Goal: Task Accomplishment & Management: Manage account settings

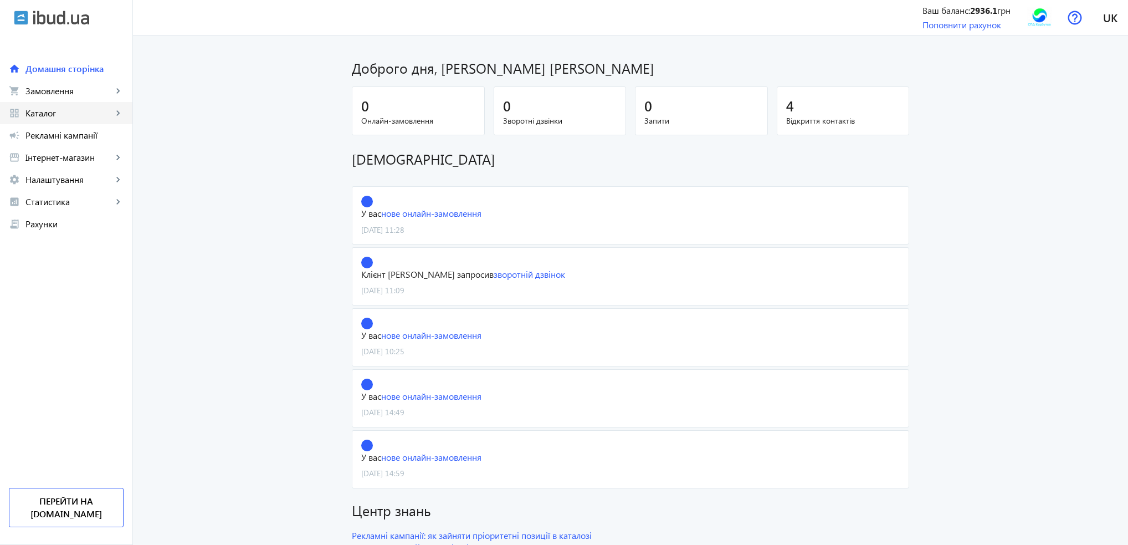
click at [64, 119] on link "grid_view Каталог keyboard_arrow_right" at bounding box center [66, 113] width 132 height 22
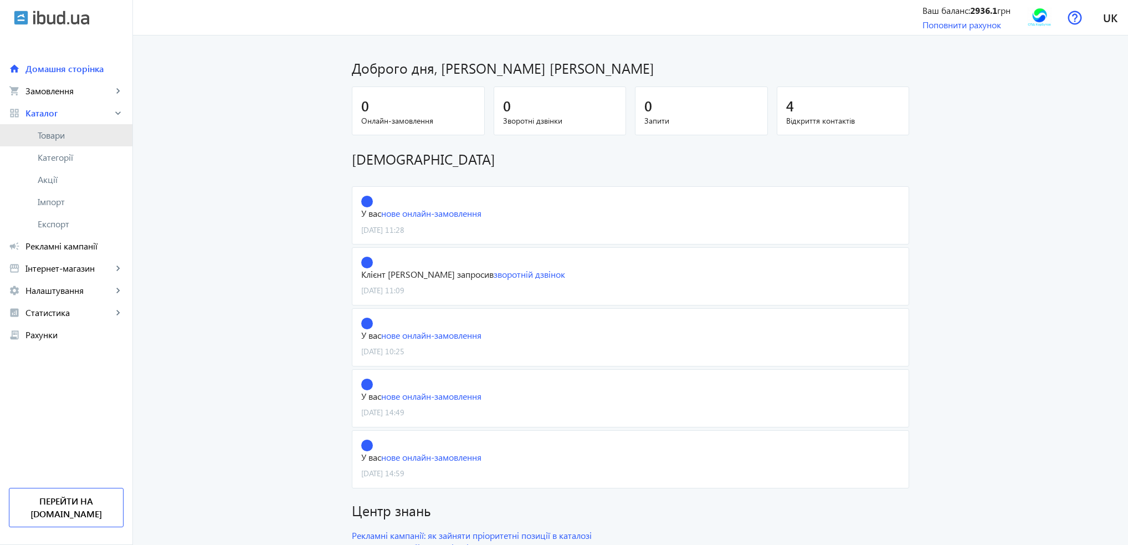
click at [63, 133] on span "Товари" at bounding box center [81, 135] width 86 height 11
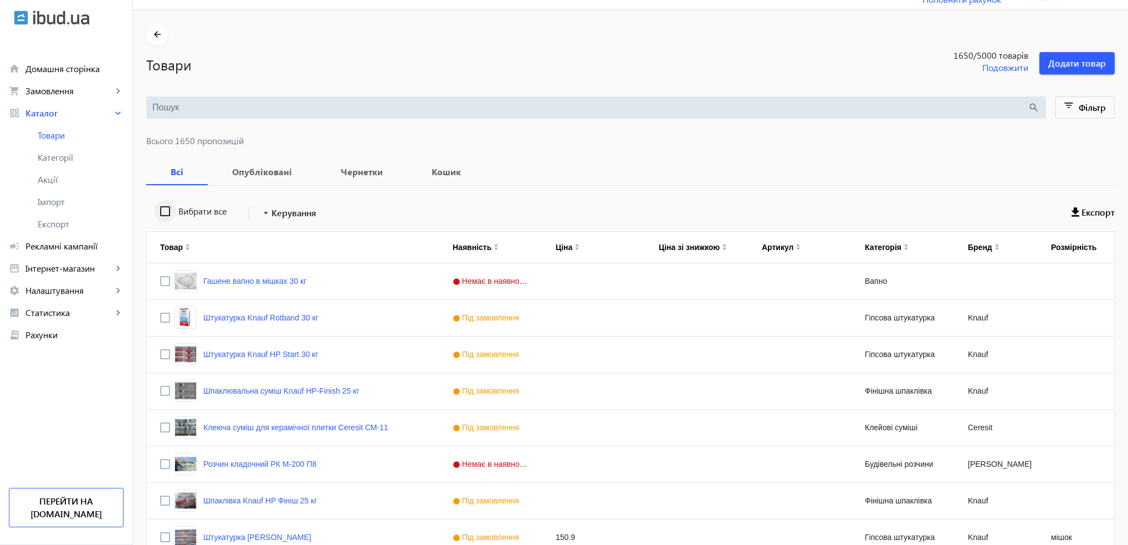
scroll to position [111, 0]
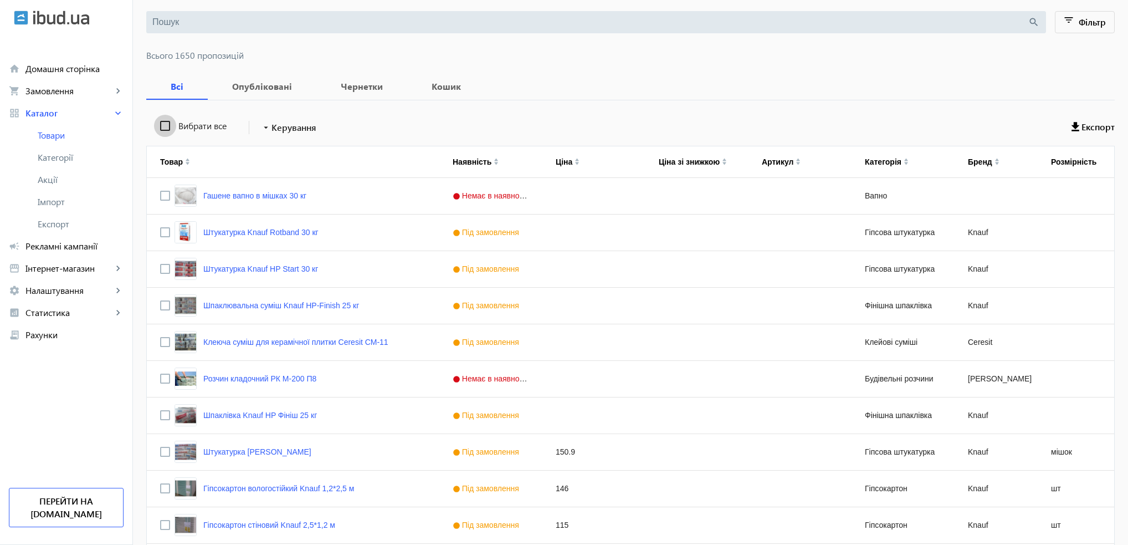
click at [161, 127] on input "Вибрати все" at bounding box center [165, 126] width 22 height 22
checkbox input "true"
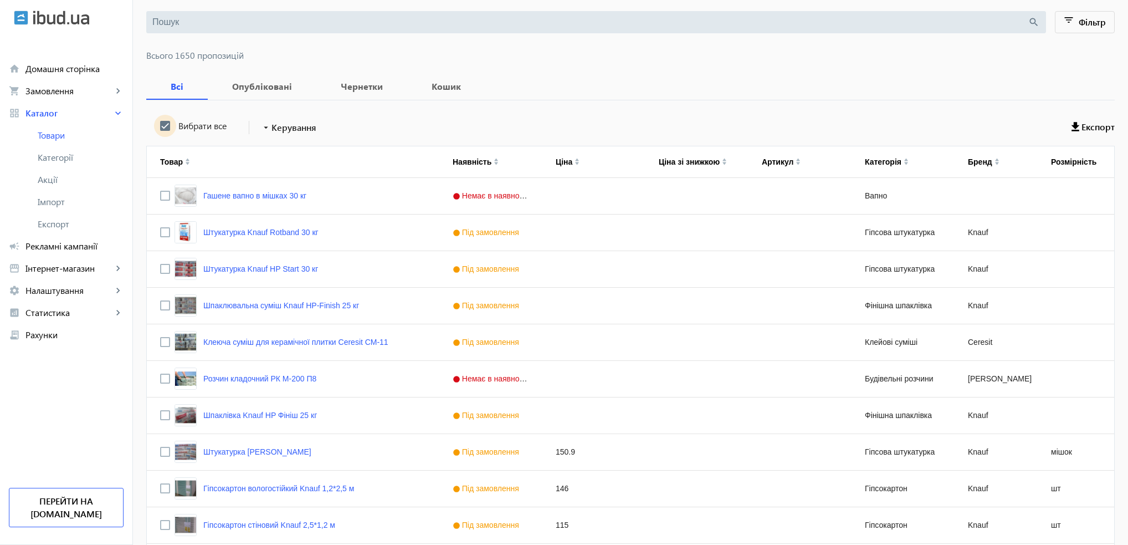
checkbox input "true"
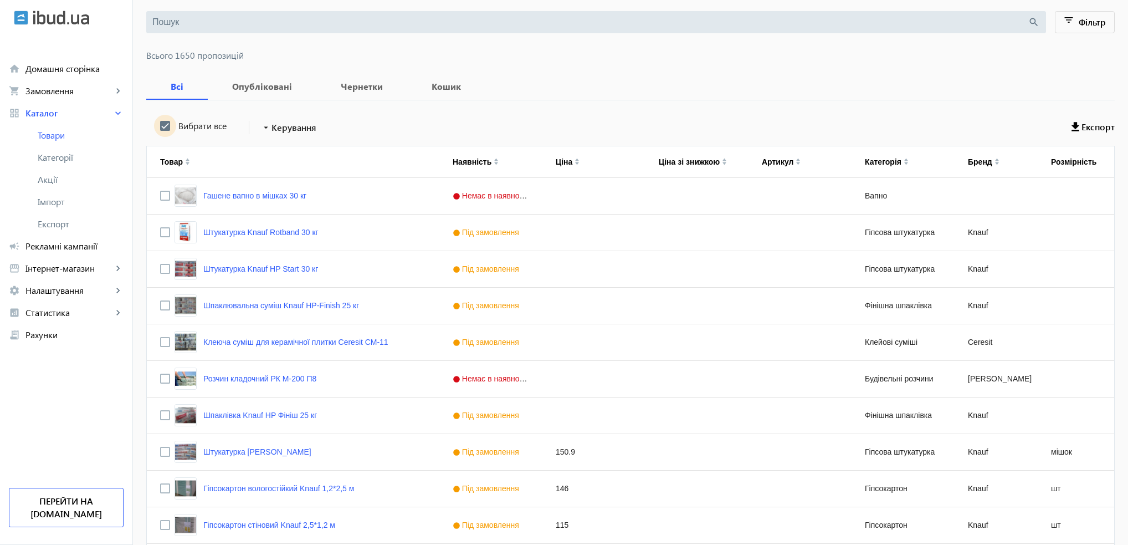
checkbox input "true"
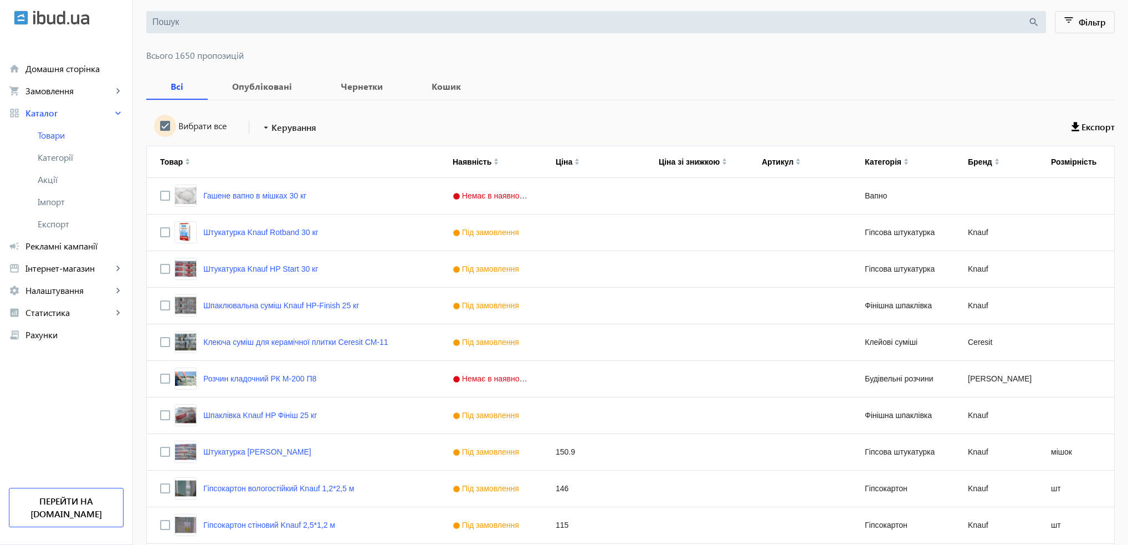
checkbox input "true"
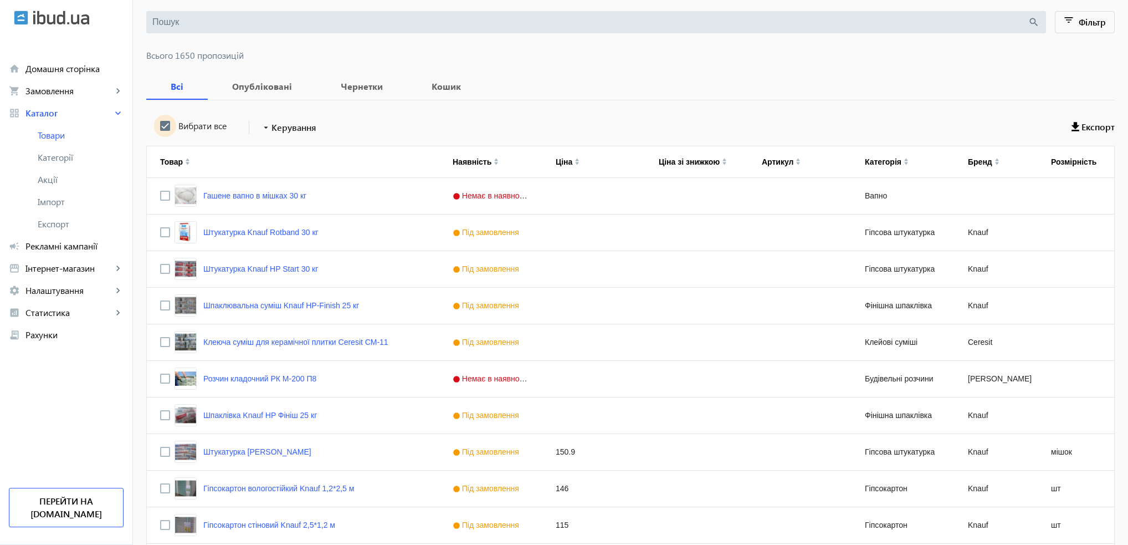
checkbox input "true"
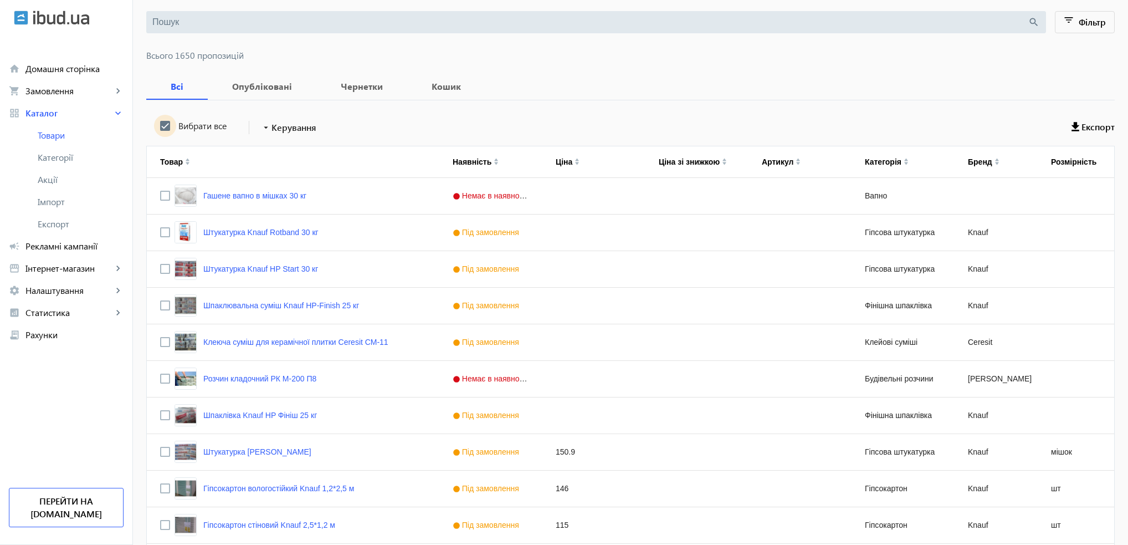
checkbox input "true"
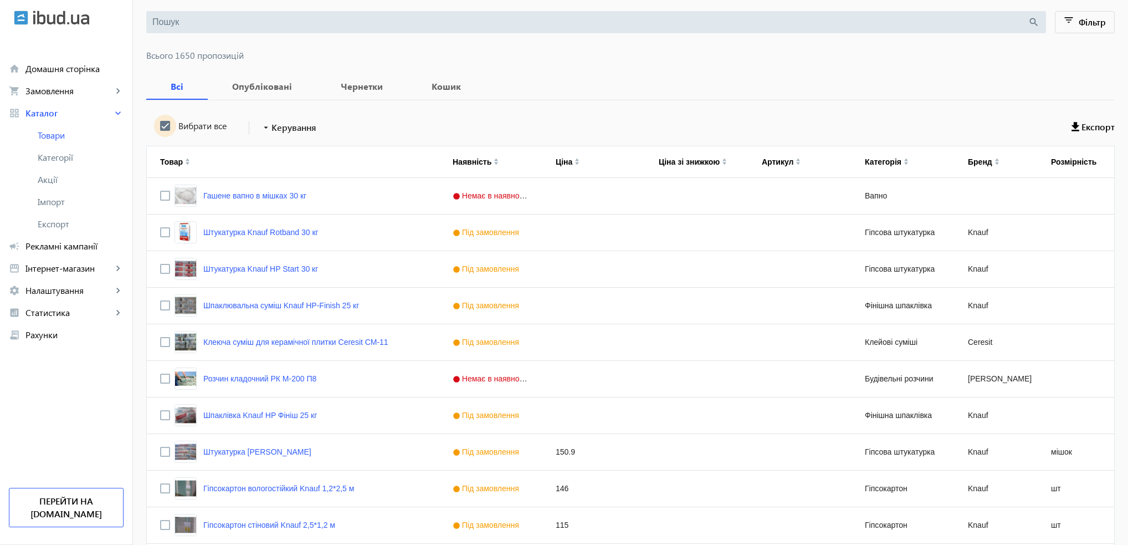
checkbox input "true"
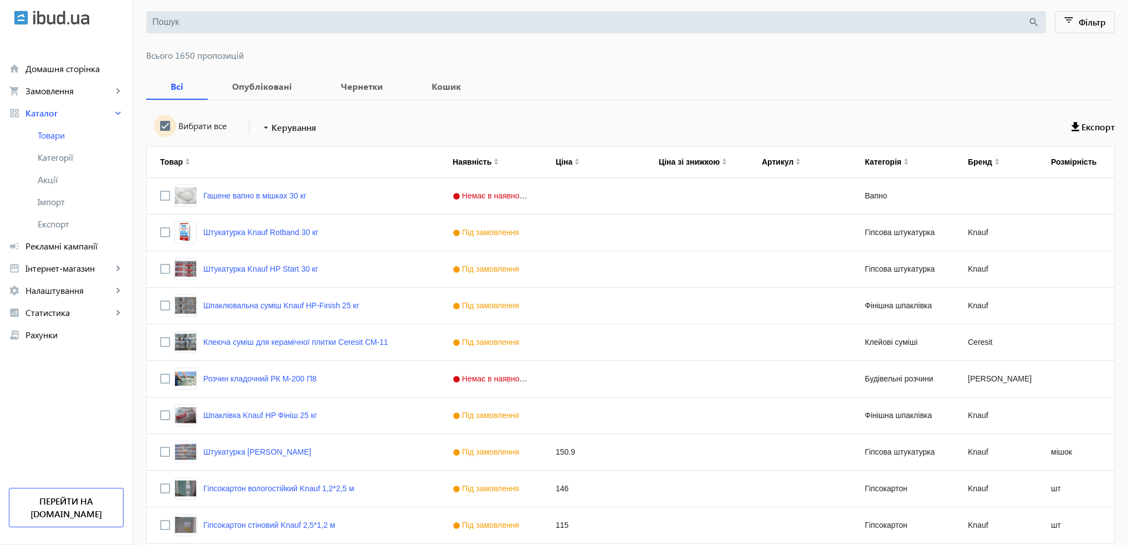
checkbox input "true"
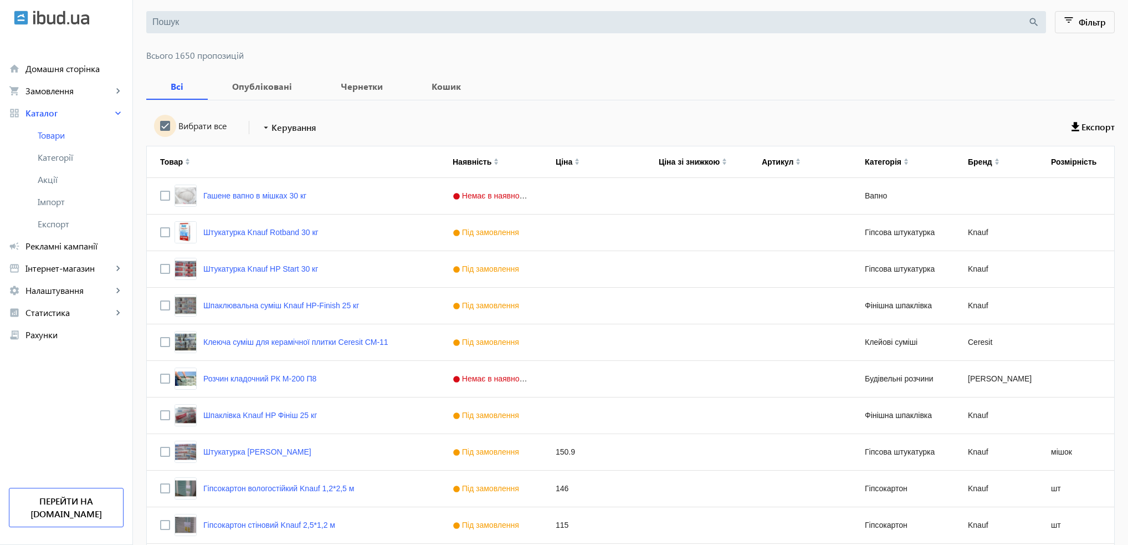
checkbox input "true"
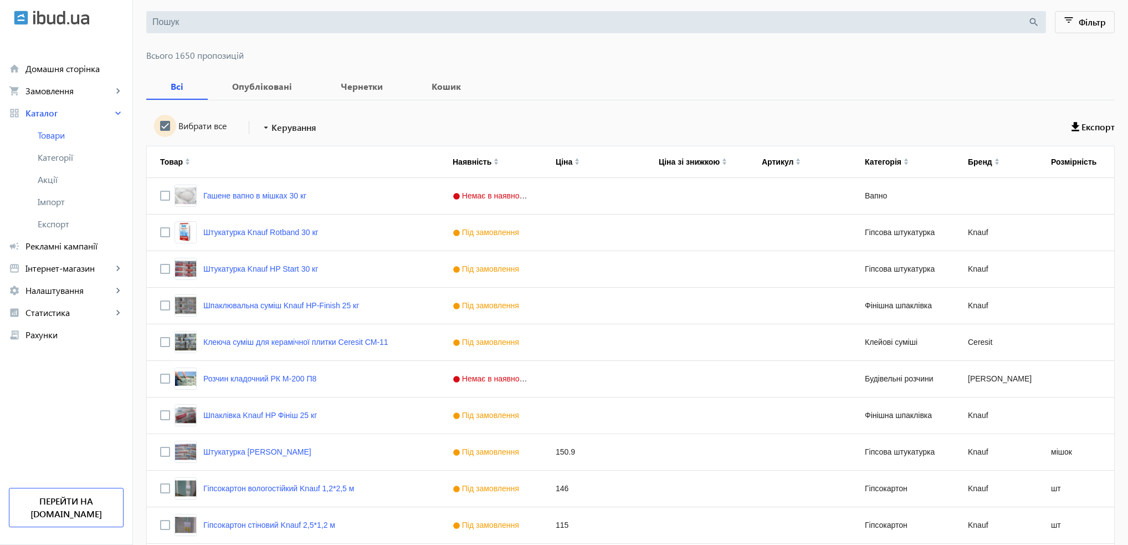
checkbox input "true"
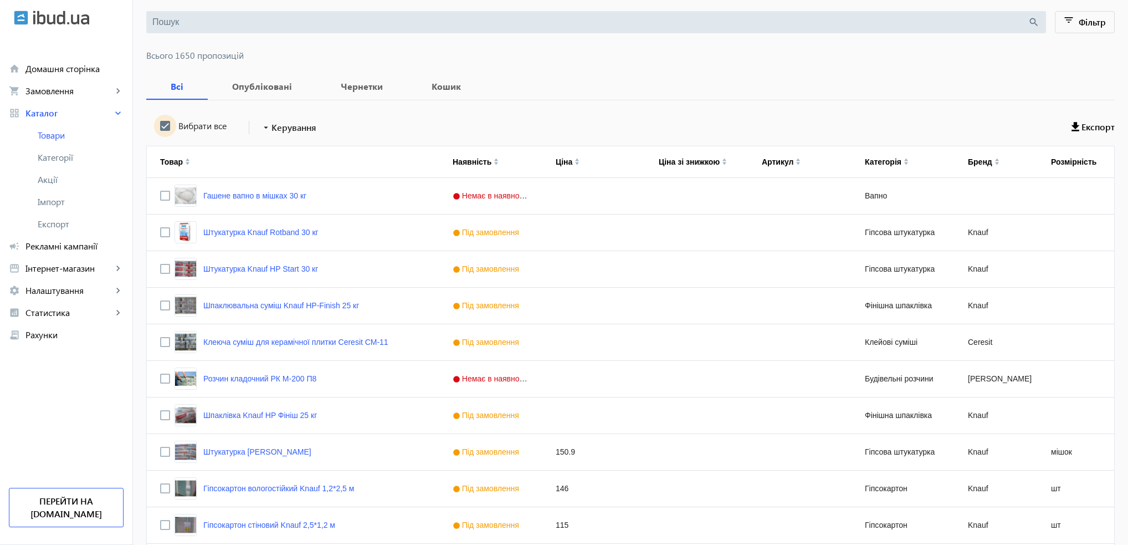
checkbox input "true"
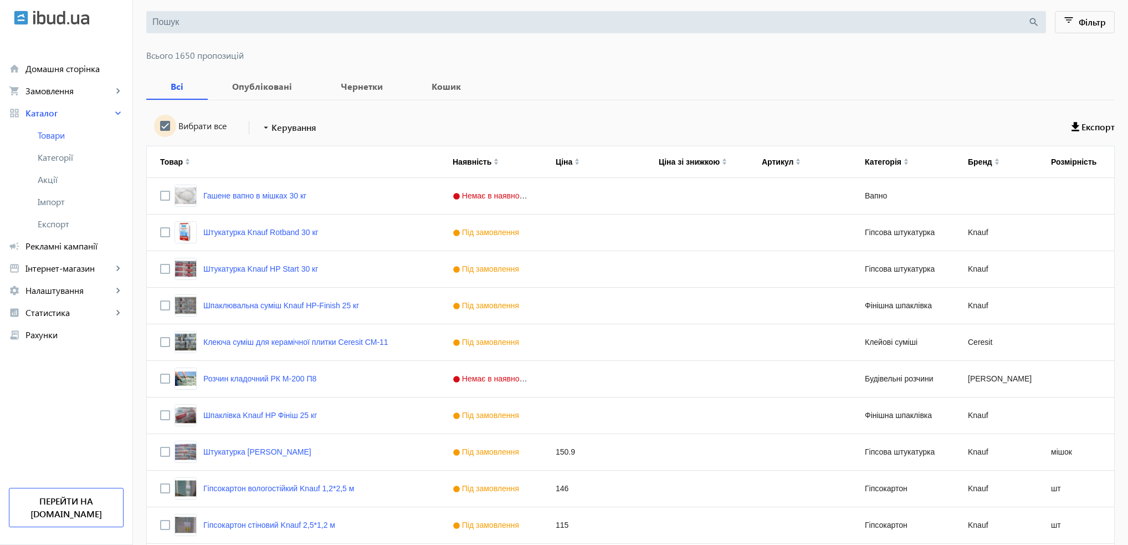
checkbox input "true"
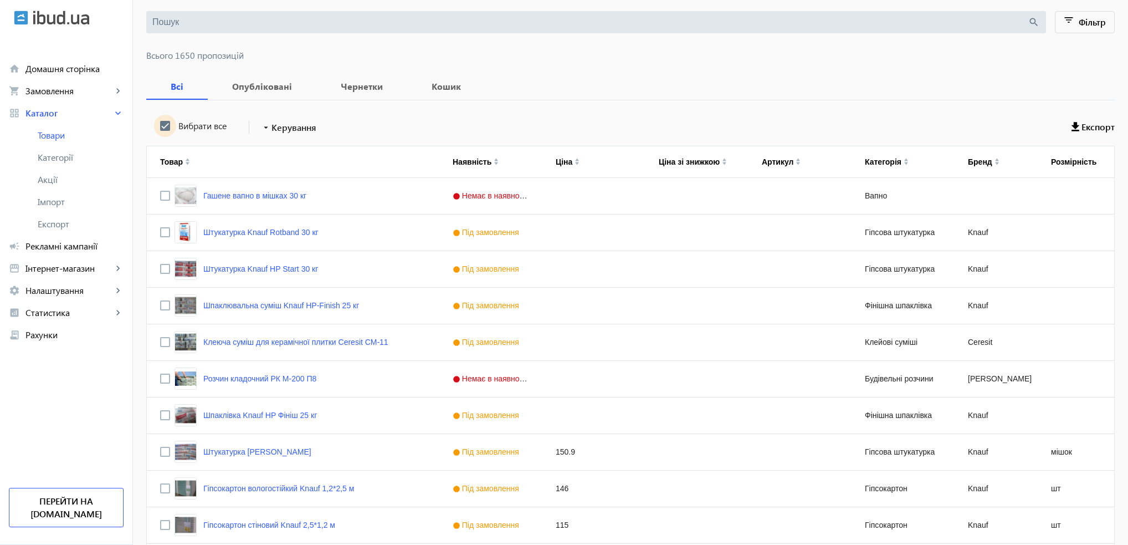
checkbox input "true"
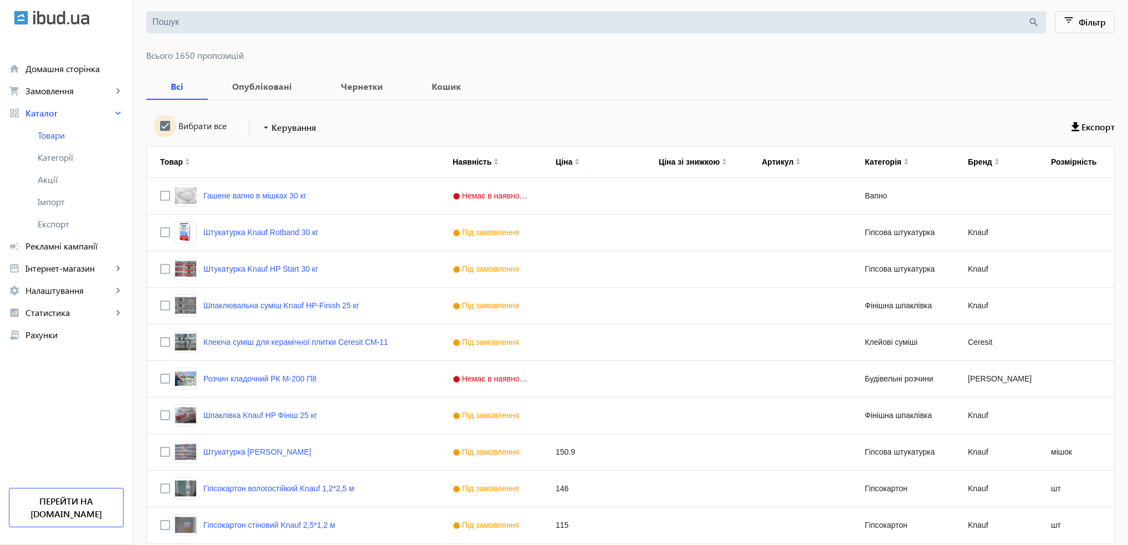
checkbox input "true"
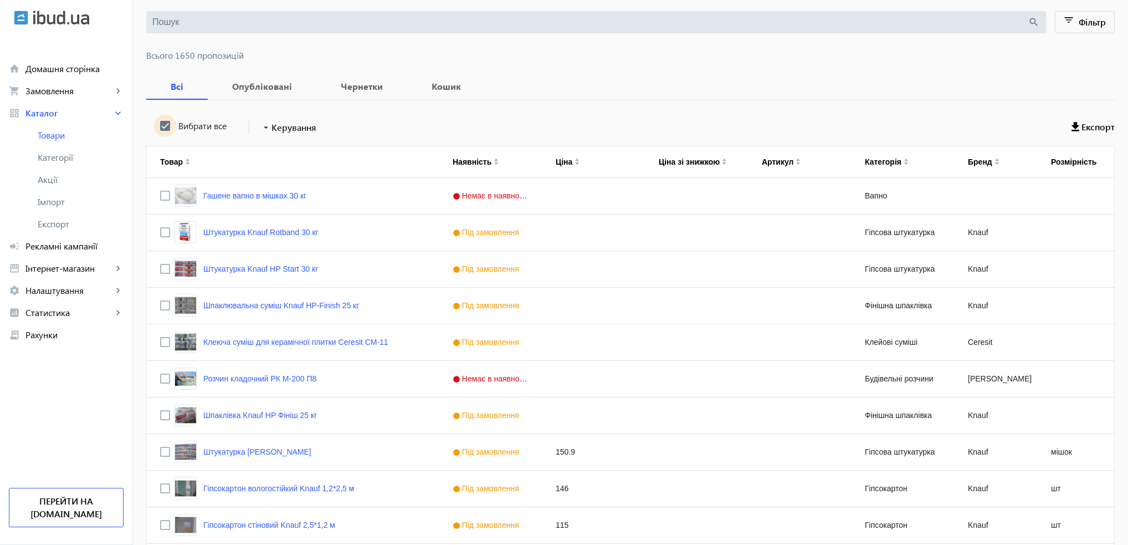
checkbox input "true"
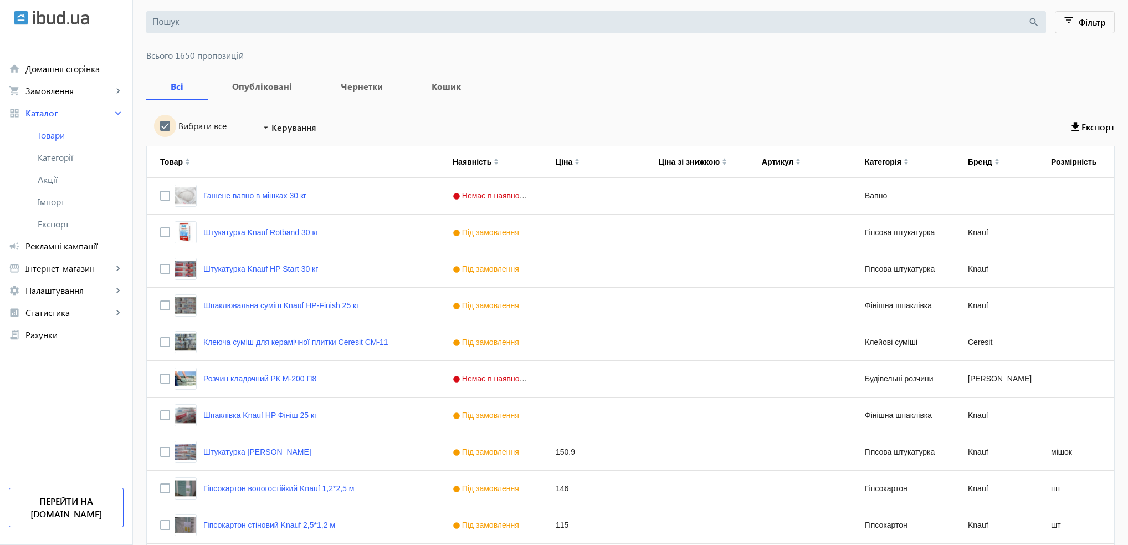
checkbox input "true"
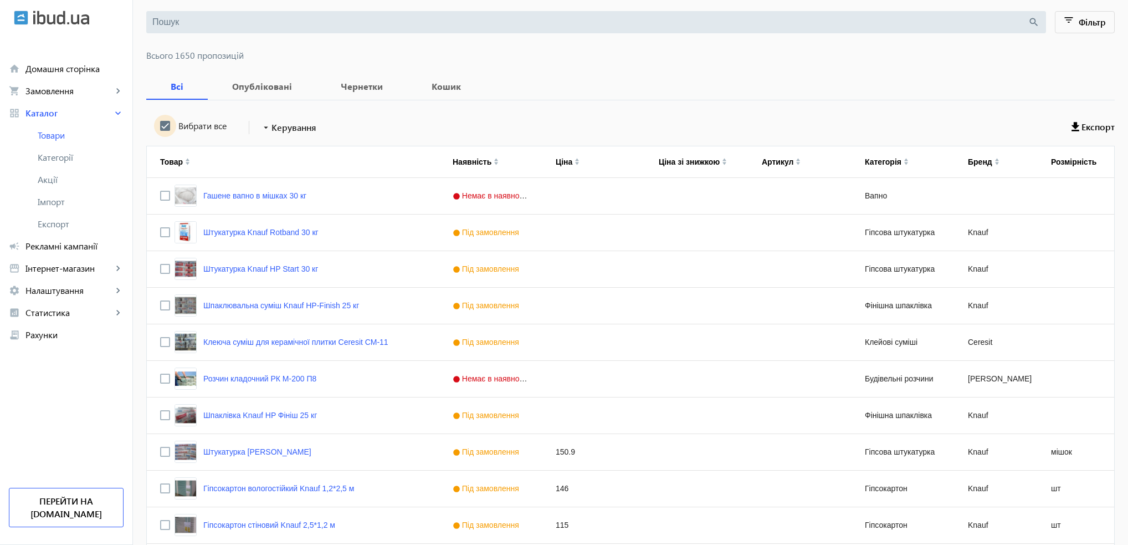
checkbox input "true"
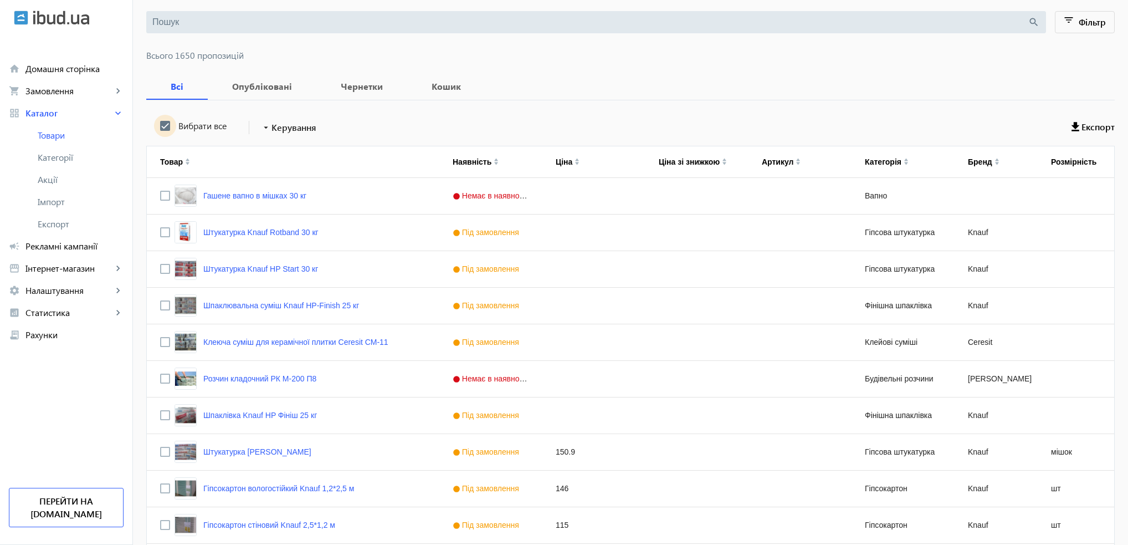
checkbox input "true"
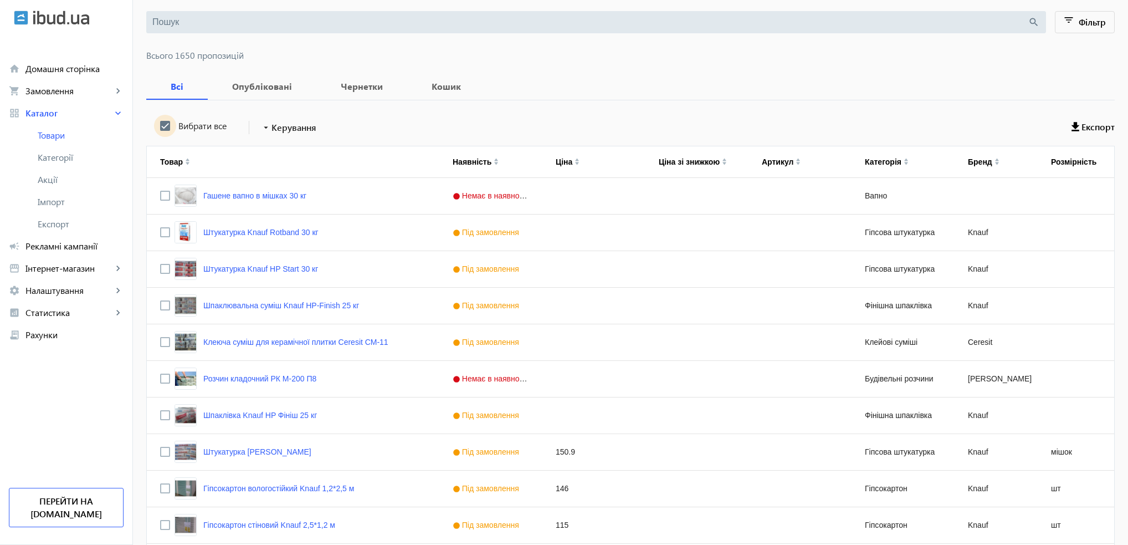
checkbox input "true"
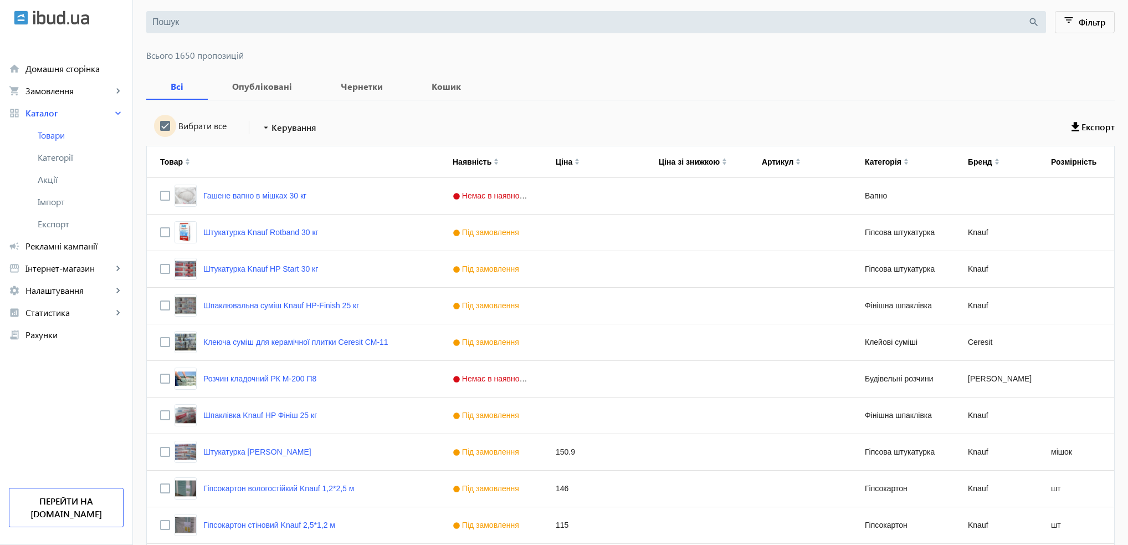
checkbox input "true"
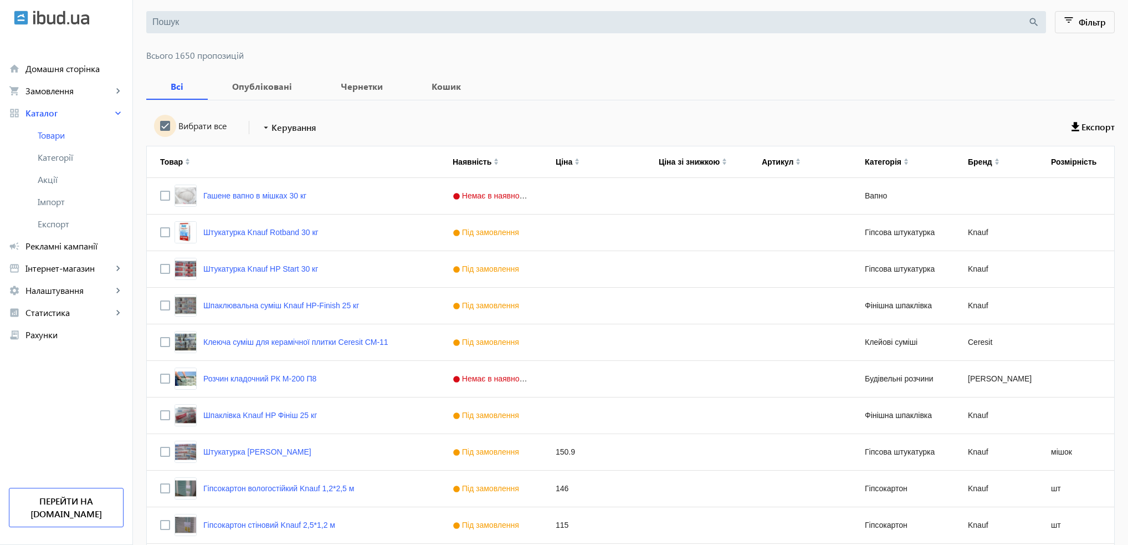
checkbox input "true"
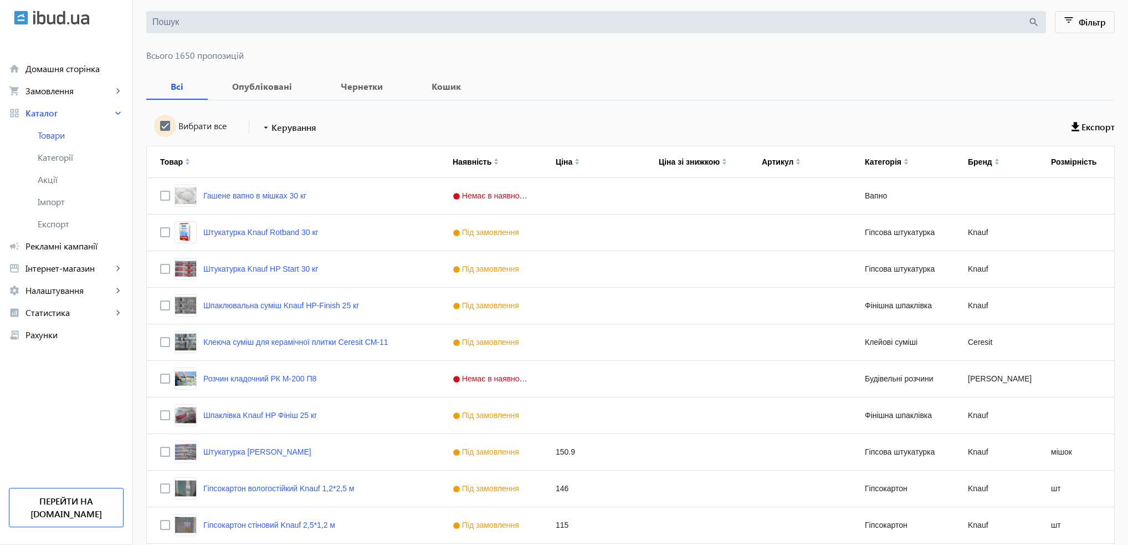
checkbox input "true"
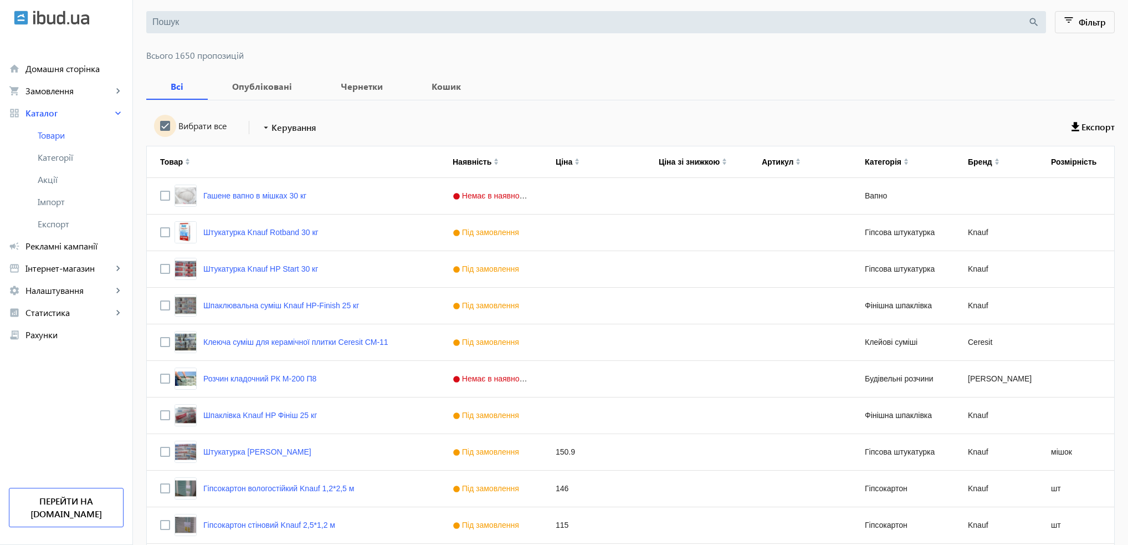
checkbox input "true"
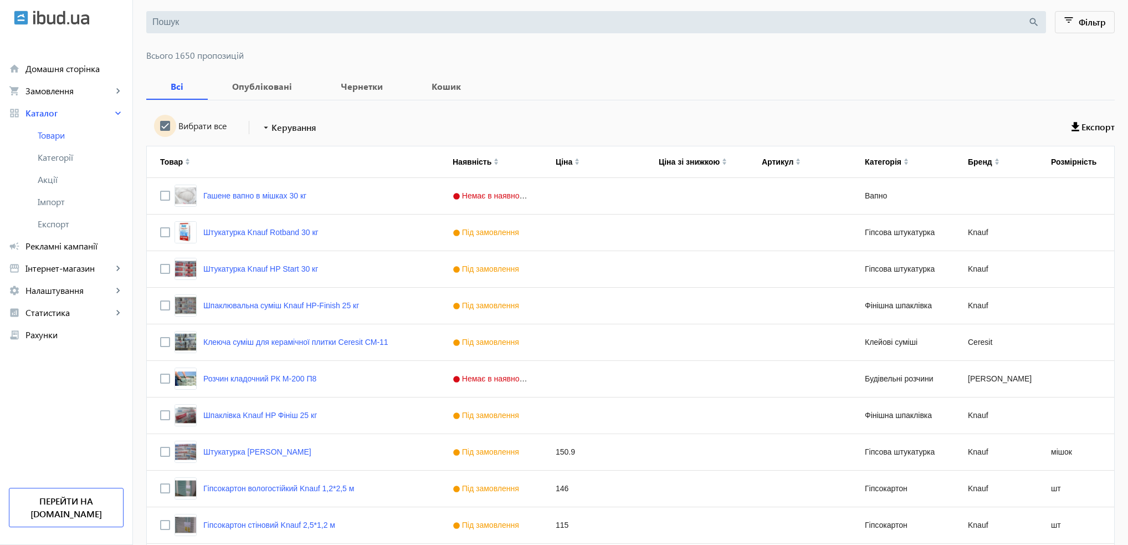
checkbox input "true"
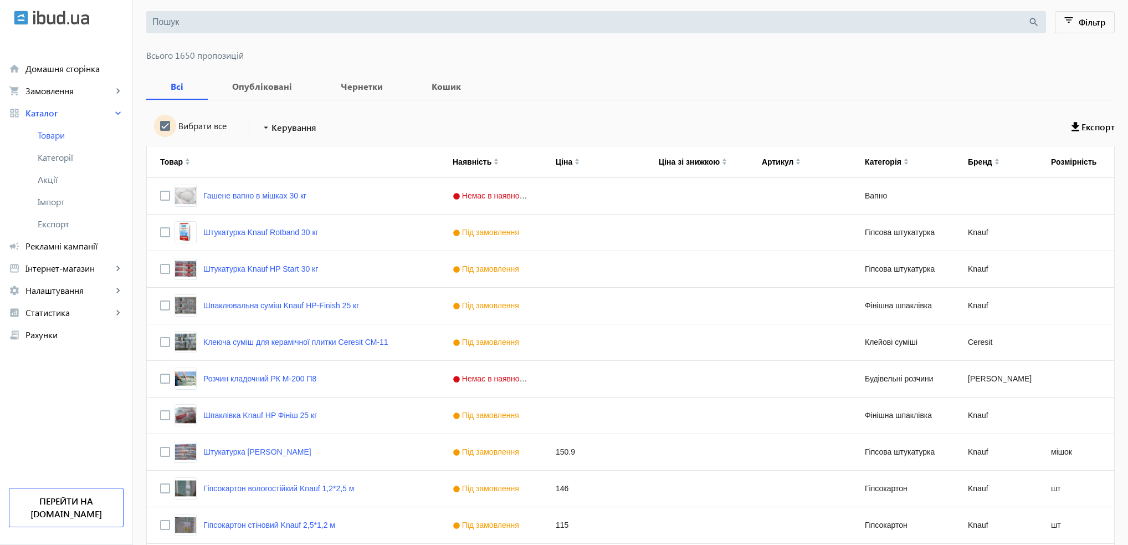
checkbox input "true"
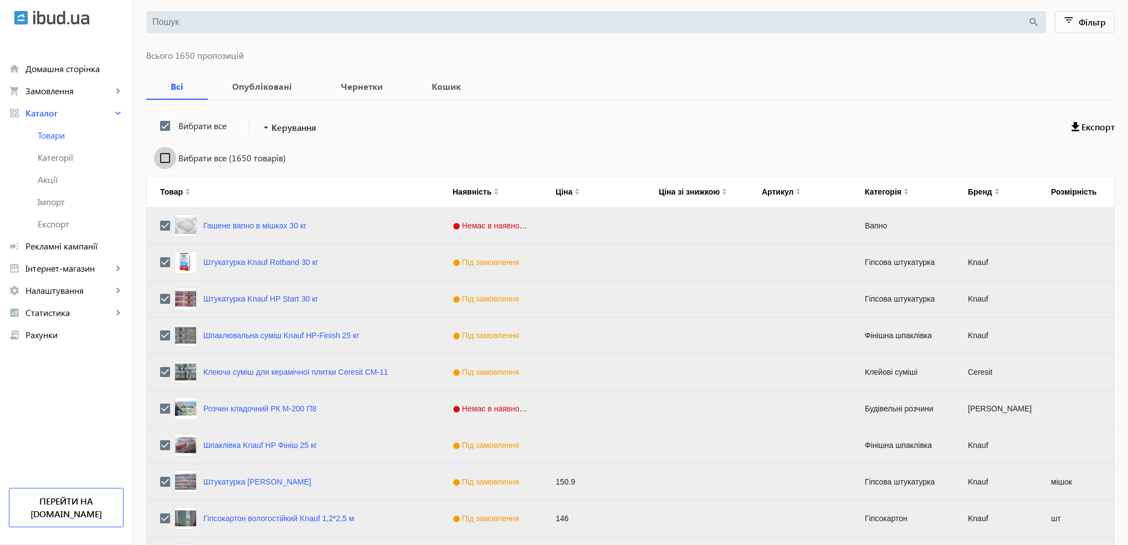
click at [157, 156] on input "Вибрати все (1650 товарів)" at bounding box center [165, 158] width 22 height 22
checkbox input "true"
click at [281, 130] on span "Керування" at bounding box center [293, 127] width 45 height 13
click at [287, 136] on span "Підняти вгору" at bounding box center [326, 134] width 133 height 9
click at [260, 128] on mat-icon "arrow_drop_down" at bounding box center [265, 127] width 11 height 11
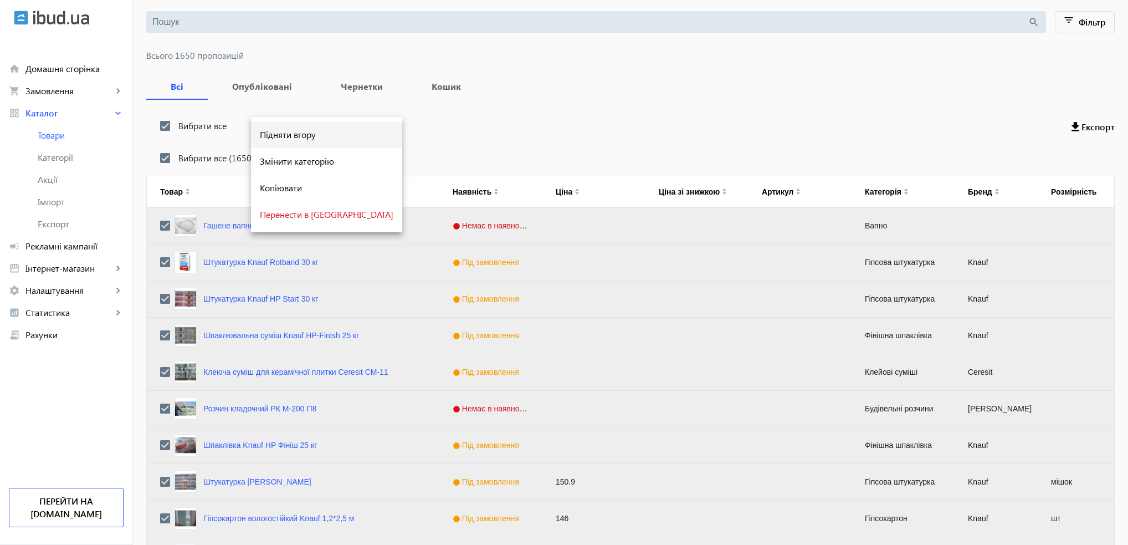
click at [268, 137] on span "Підняти вгору" at bounding box center [326, 134] width 133 height 9
